Goal: Check status: Check status

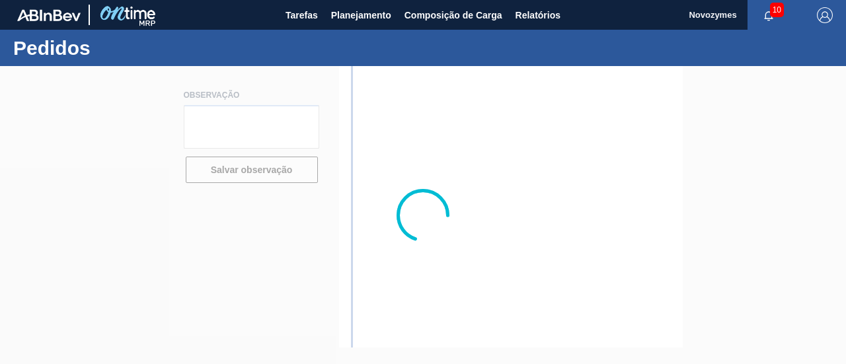
type textarea "[PERSON_NAME] será enviado em até 04/julho pois iniciaremos importação sob dema…"
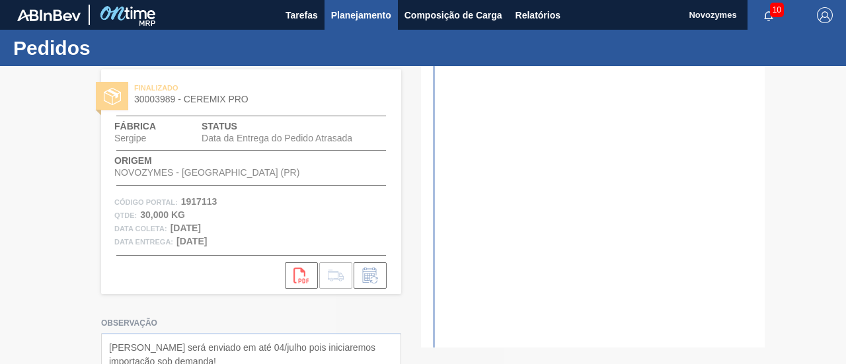
click at [335, 15] on span "Planejamento" at bounding box center [361, 15] width 60 height 16
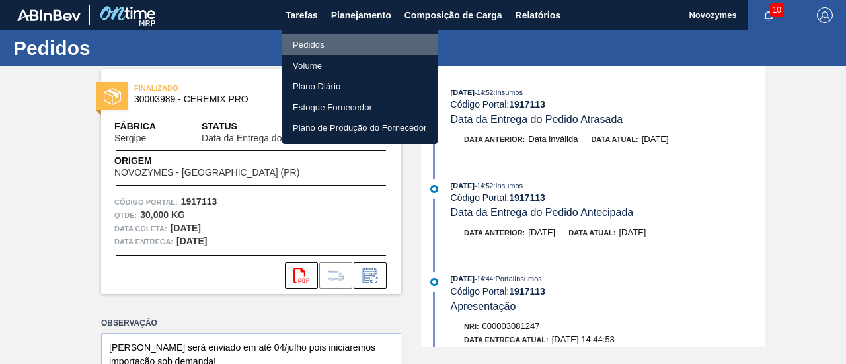
click at [340, 46] on li "Pedidos" at bounding box center [359, 44] width 155 height 21
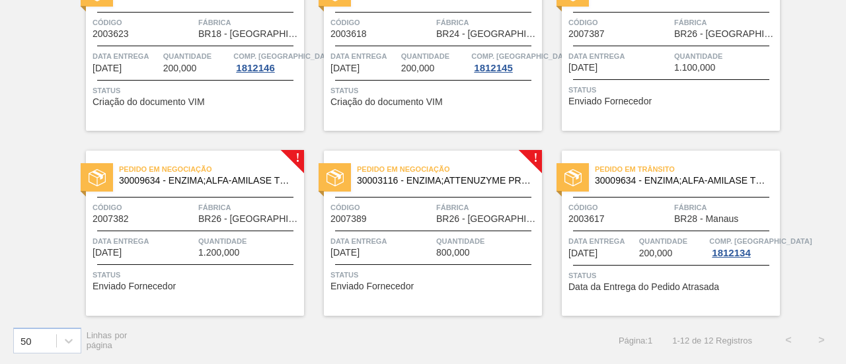
scroll to position [324, 0]
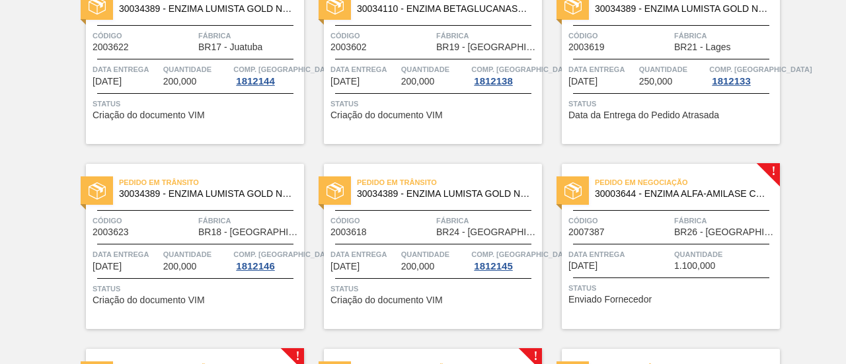
click at [672, 251] on div "Data entrega [DATE] Quantidade 1.100,000" at bounding box center [671, 259] width 218 height 23
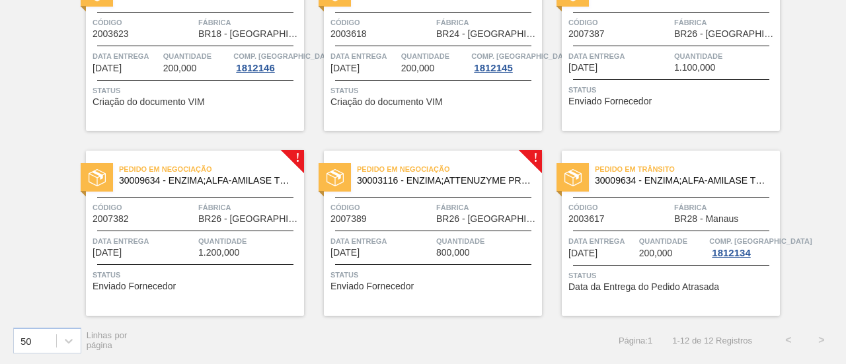
scroll to position [456, 0]
